Goal: Task Accomplishment & Management: Complete application form

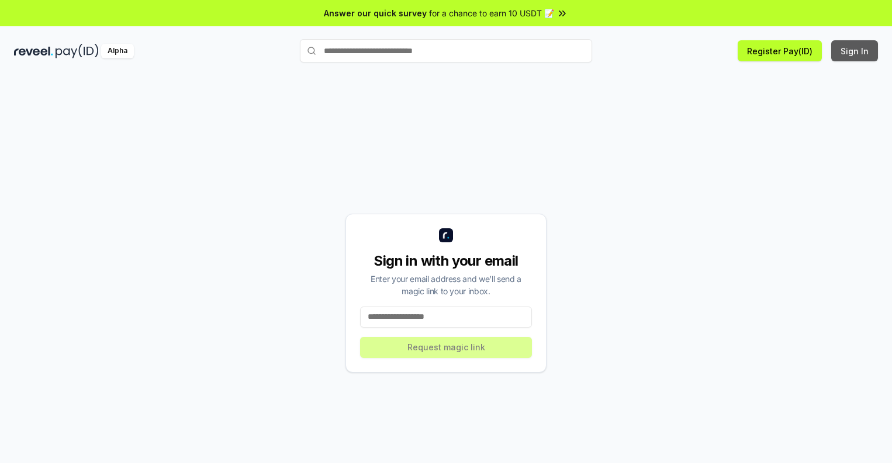
click at [855, 51] on button "Sign In" at bounding box center [854, 50] width 47 height 21
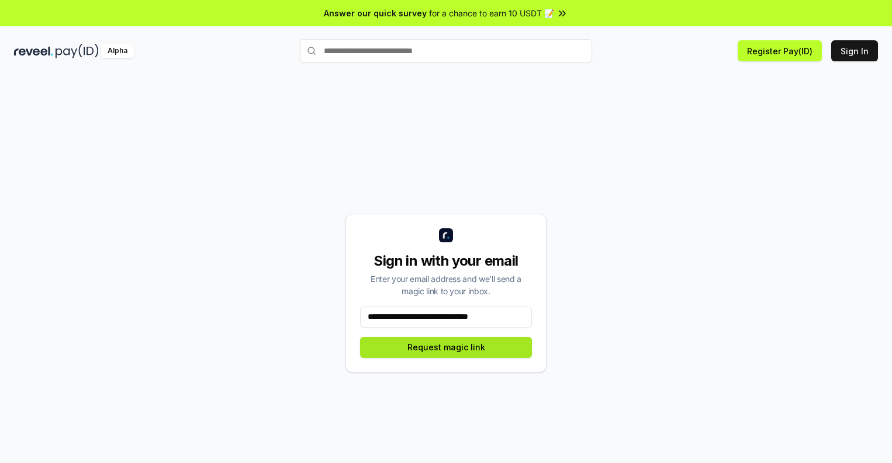
type input "**********"
click at [446, 347] on button "Request magic link" at bounding box center [446, 347] width 172 height 21
